Goal: Obtain resource: Download file/media

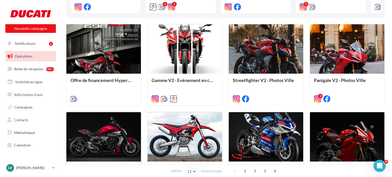
scroll to position [124, 0]
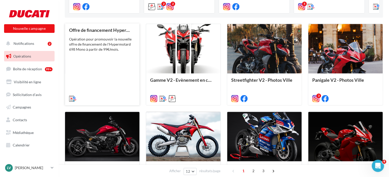
click at [110, 43] on div "Opération pour promouvoir la nouvelle offre de financement de l'Hypermotard 698…" at bounding box center [102, 44] width 66 height 15
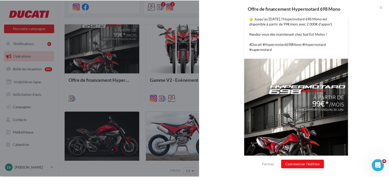
scroll to position [151, 0]
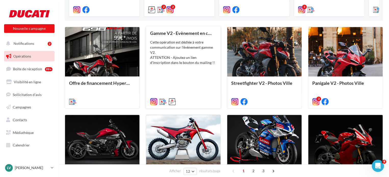
scroll to position [0, 0]
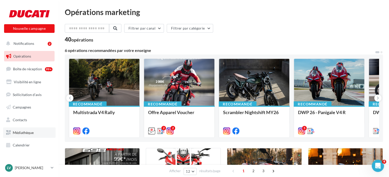
click at [25, 136] on link "Médiathèque" at bounding box center [29, 133] width 53 height 11
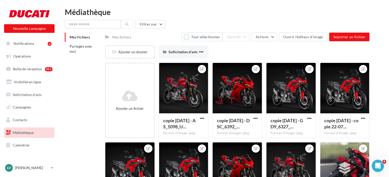
click at [129, 39] on div "Mes fichiers" at bounding box center [121, 37] width 19 height 5
click at [121, 38] on div "Mes fichiers" at bounding box center [121, 37] width 19 height 5
click at [89, 46] on span "Partagés avec moi" at bounding box center [81, 48] width 23 height 9
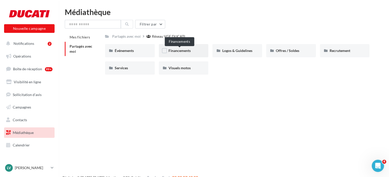
click at [173, 49] on span "Financements" at bounding box center [180, 50] width 22 height 4
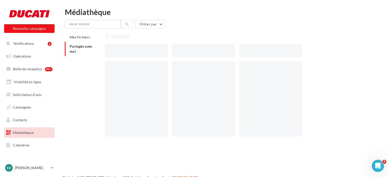
click at [173, 49] on div at bounding box center [203, 50] width 63 height 13
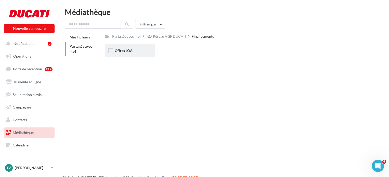
click at [140, 54] on div "Offres LOA" at bounding box center [130, 50] width 50 height 13
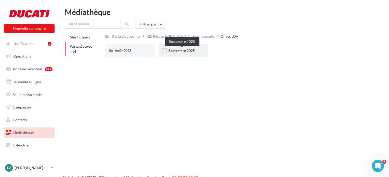
click at [185, 52] on span "Septembre 2025" at bounding box center [182, 50] width 26 height 4
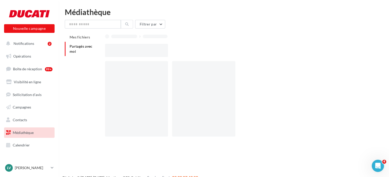
click at [185, 52] on div at bounding box center [239, 50] width 269 height 13
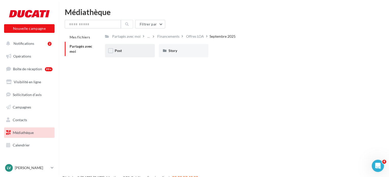
click at [129, 52] on div "Post" at bounding box center [130, 50] width 30 height 5
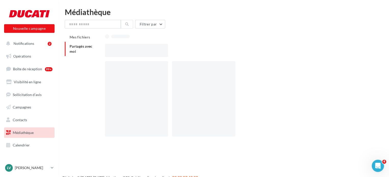
click at [129, 52] on div at bounding box center [136, 50] width 63 height 13
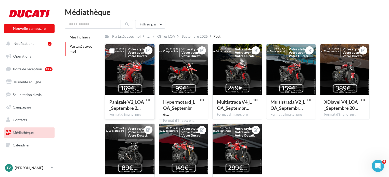
click at [133, 79] on div at bounding box center [129, 69] width 49 height 51
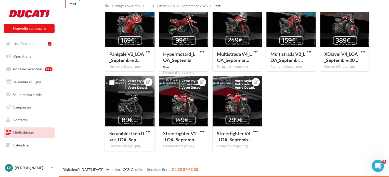
click at [132, 108] on div at bounding box center [129, 101] width 49 height 51
click at [148, 81] on icon at bounding box center [148, 82] width 4 height 4
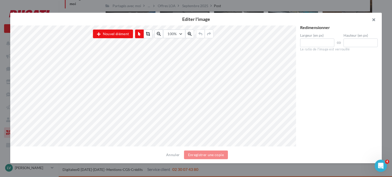
click at [373, 22] on button "button" at bounding box center [371, 20] width 20 height 15
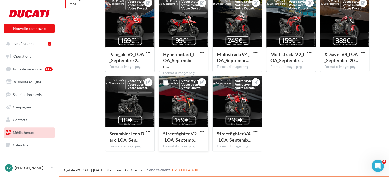
scroll to position [0, 0]
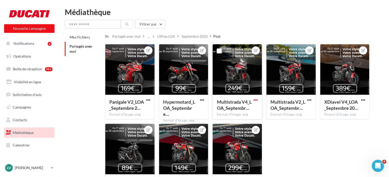
click at [254, 102] on span "button" at bounding box center [256, 100] width 4 height 4
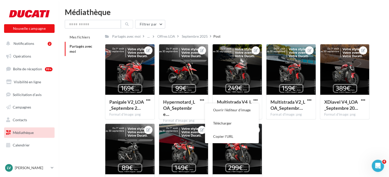
click at [98, 113] on div "Mes fichiers Partagés avec moi Partagés avec moi ... Offres LOA Septembre 2025 …" at bounding box center [226, 118] width 322 height 171
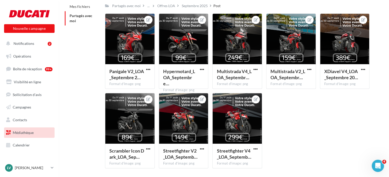
scroll to position [31, 0]
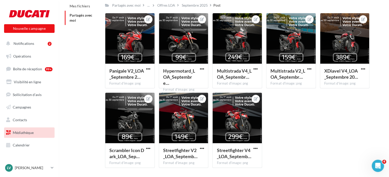
click at [306, 134] on div "Panigale V2_LOA_Septembre 2… Format d'image: png Panigale V2_LOA_Septembre 2025…" at bounding box center [239, 92] width 269 height 159
click at [149, 69] on span "button" at bounding box center [148, 69] width 4 height 4
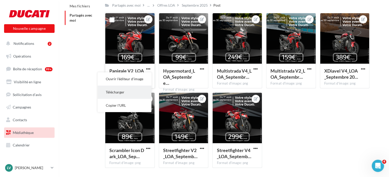
click at [126, 93] on button "Télécharger" at bounding box center [125, 92] width 54 height 13
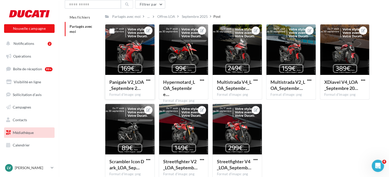
scroll to position [19, 0]
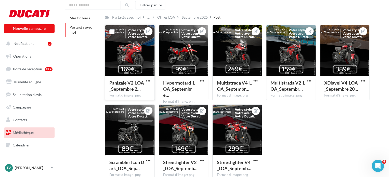
click at [296, 124] on div "Panigale V2_LOA_Septembre 2… Format d'image: png Panigale V2_LOA_Septembre 2025…" at bounding box center [239, 104] width 269 height 159
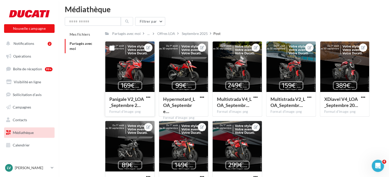
scroll to position [0, 0]
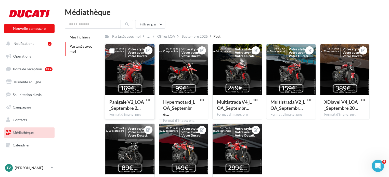
click at [264, 118] on div "Multistrada V4_LOA_Septembr… Format d'image: png Multistrada V4_LOA_Septembre 2…" at bounding box center [240, 82] width 54 height 76
click at [26, 119] on span "Contacts" at bounding box center [20, 120] width 14 height 4
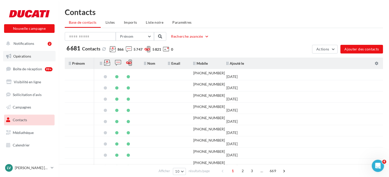
click at [16, 58] on span "Opérations" at bounding box center [22, 56] width 18 height 4
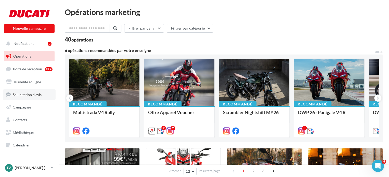
click at [29, 92] on link "Sollicitation d'avis" at bounding box center [29, 95] width 53 height 11
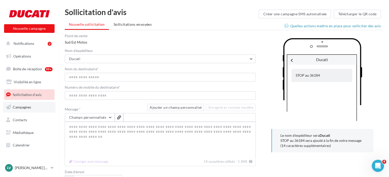
click at [23, 107] on span "Campagnes" at bounding box center [22, 107] width 18 height 4
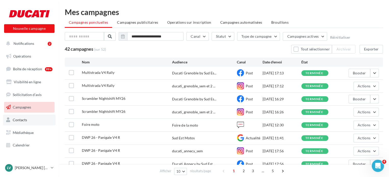
click at [28, 120] on link "Contacts" at bounding box center [29, 120] width 53 height 11
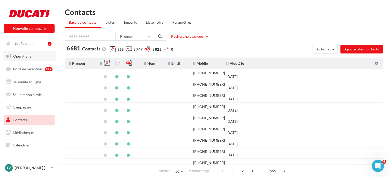
click at [32, 57] on link "Opérations" at bounding box center [29, 56] width 53 height 11
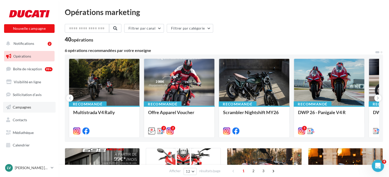
click at [31, 108] on link "Campagnes" at bounding box center [29, 107] width 53 height 11
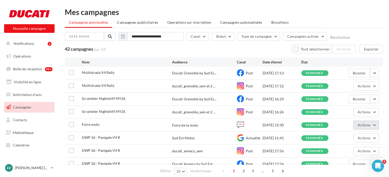
click at [368, 123] on span "Actions" at bounding box center [364, 125] width 13 height 4
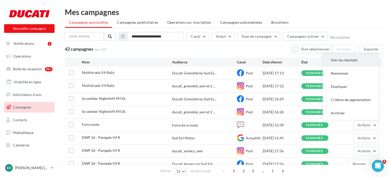
click at [352, 64] on button "Voir les résultats" at bounding box center [351, 60] width 56 height 13
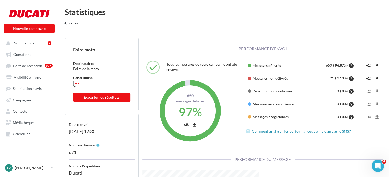
scroll to position [78, 124]
drag, startPoint x: 0, startPoint y: 0, endPoint x: 153, endPoint y: 151, distance: 215.0
click at [153, 151] on div "Performance d'envoi Tous les messages de votre campagne ont été envoyés 650 Mes…" at bounding box center [263, 164] width 241 height 252
click at [55, 166] on div "Lv Lévy CHASSIN levychassin@sudestmotos.com" at bounding box center [29, 170] width 59 height 14
click at [54, 167] on link "Lv Lévy CHASSIN levychassin@sudestmotos.com" at bounding box center [29, 168] width 51 height 10
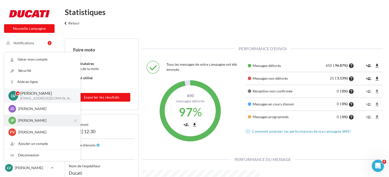
click at [49, 120] on p "Jean-Patrick VACHE" at bounding box center [46, 120] width 56 height 5
click at [38, 120] on p "Jean-Patrick VACHE" at bounding box center [46, 120] width 56 height 5
click at [53, 124] on div "JP Jean-Patrick VACHE contact@ducati-annecy.com" at bounding box center [42, 121] width 68 height 8
